Goal: Find specific page/section: Find specific page/section

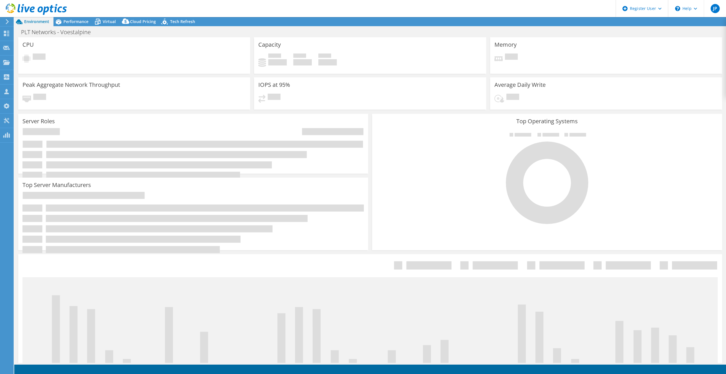
select select "USD"
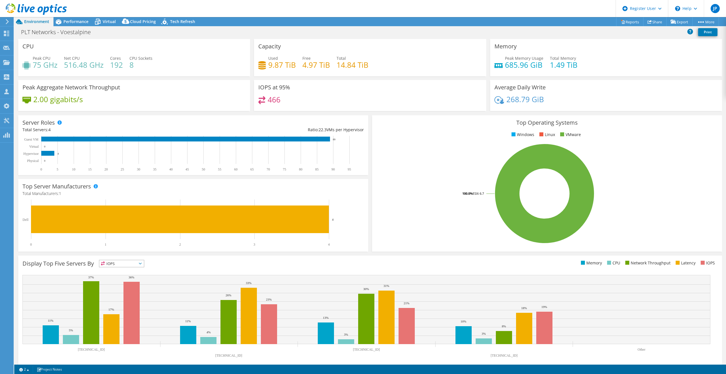
click at [50, 8] on use at bounding box center [36, 8] width 61 height 11
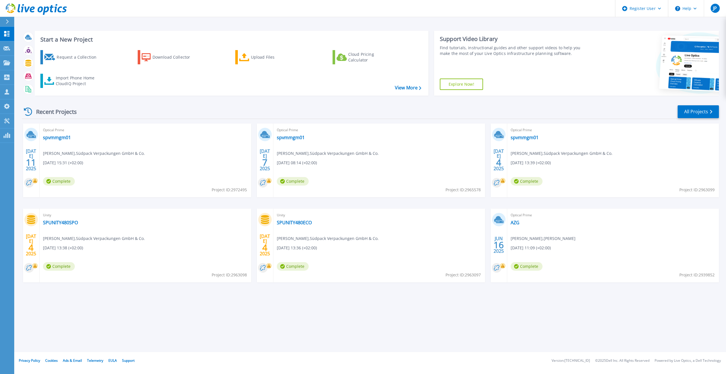
click at [121, 108] on div "Recent Projects All Projects" at bounding box center [370, 112] width 697 height 14
click at [363, 184] on div "Optical Prime spvmmgm01 Erik Fichtner , Südpack Verpackungen GmbH & Co. 07/07/2…" at bounding box center [379, 160] width 212 height 74
